Goal: Task Accomplishment & Management: Manage account settings

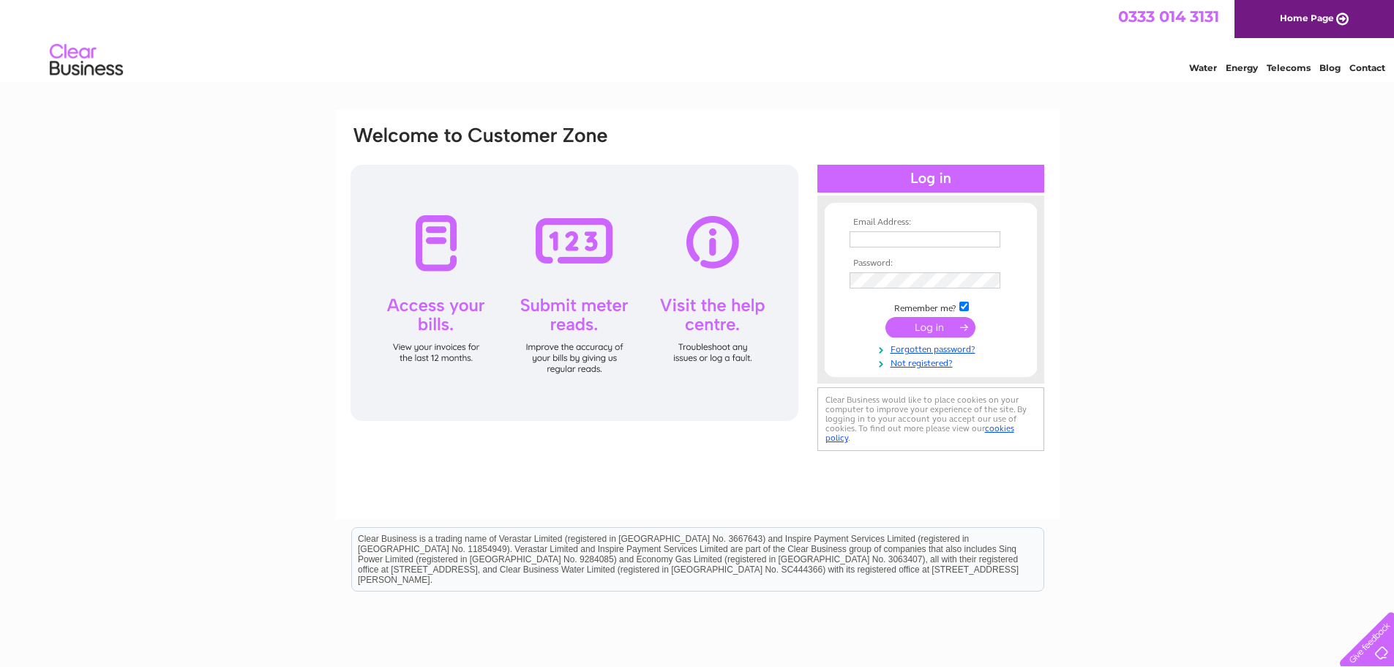
type input "[PERSON_NAME][EMAIL_ADDRESS][DOMAIN_NAME]"
click at [920, 326] on input "submit" at bounding box center [931, 327] width 90 height 20
click at [927, 320] on input "submit" at bounding box center [931, 327] width 90 height 20
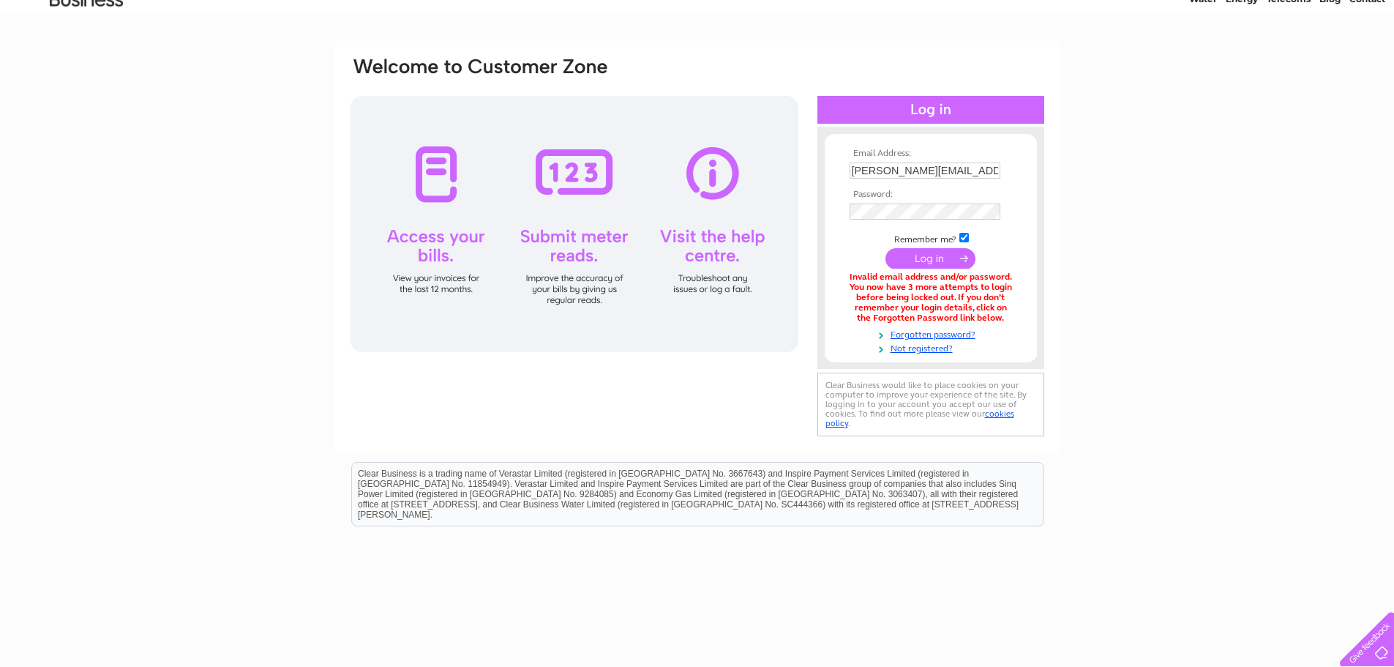
scroll to position [114, 0]
